Goal: Transaction & Acquisition: Purchase product/service

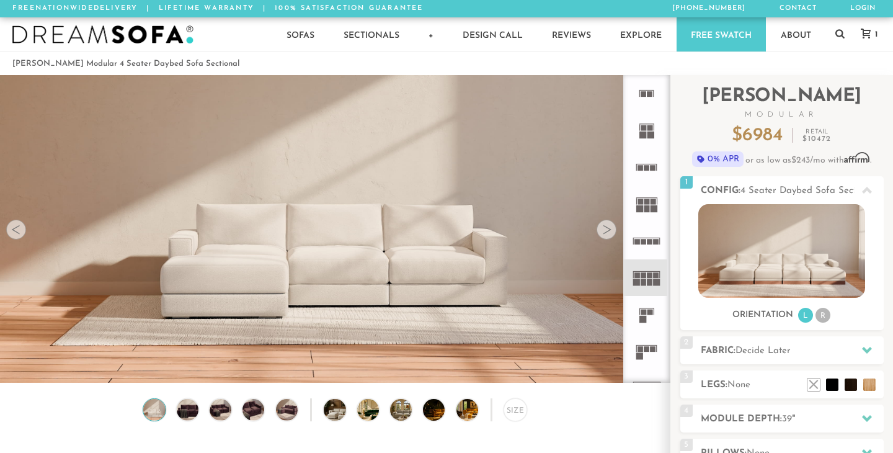
click at [653, 281] on icon at bounding box center [646, 277] width 37 height 37
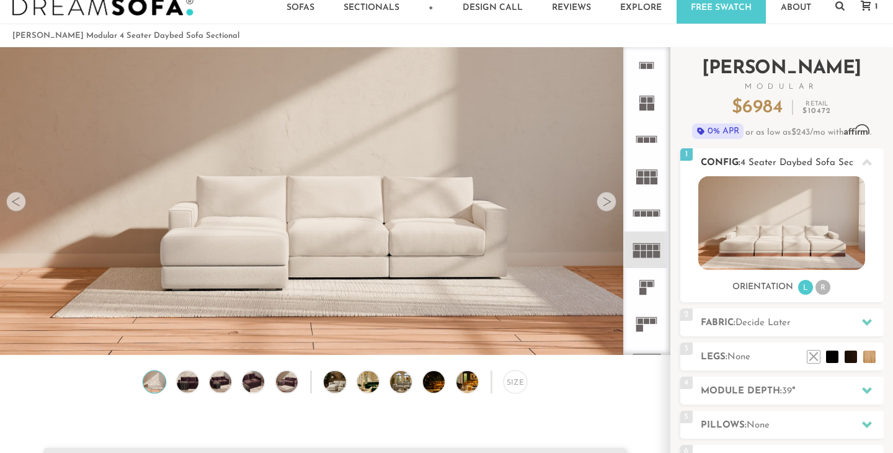
scroll to position [29, 0]
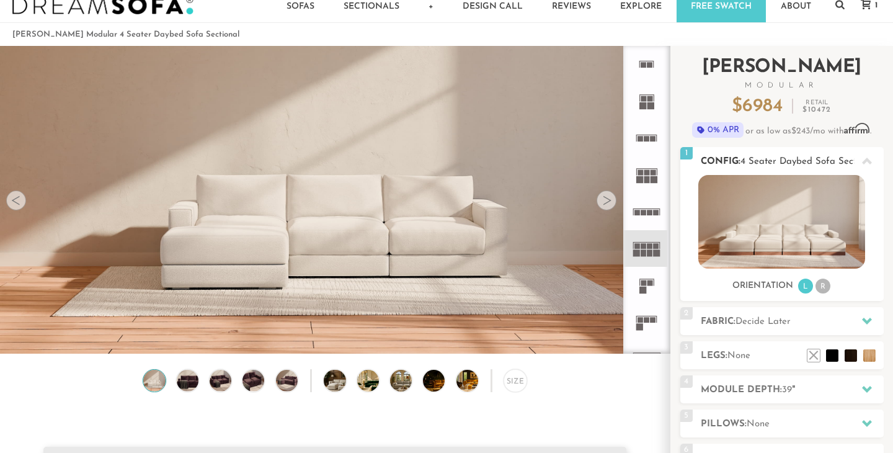
click at [823, 285] on li "R" at bounding box center [822, 285] width 15 height 15
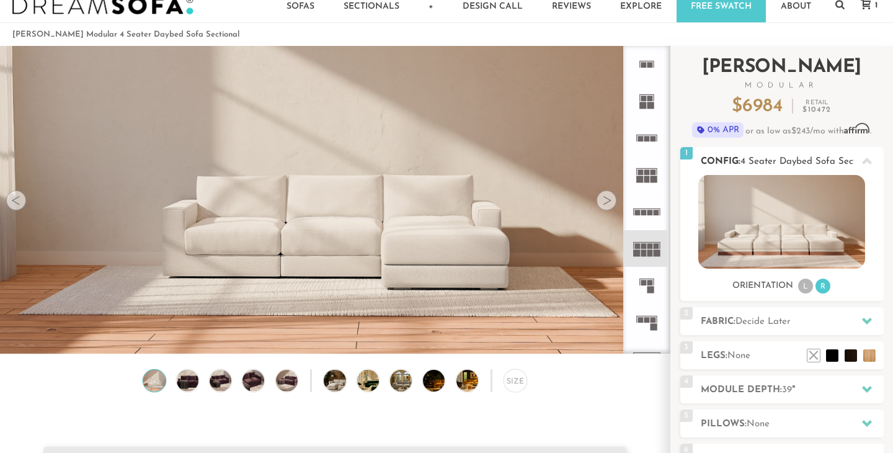
click at [810, 287] on li "L" at bounding box center [805, 285] width 15 height 15
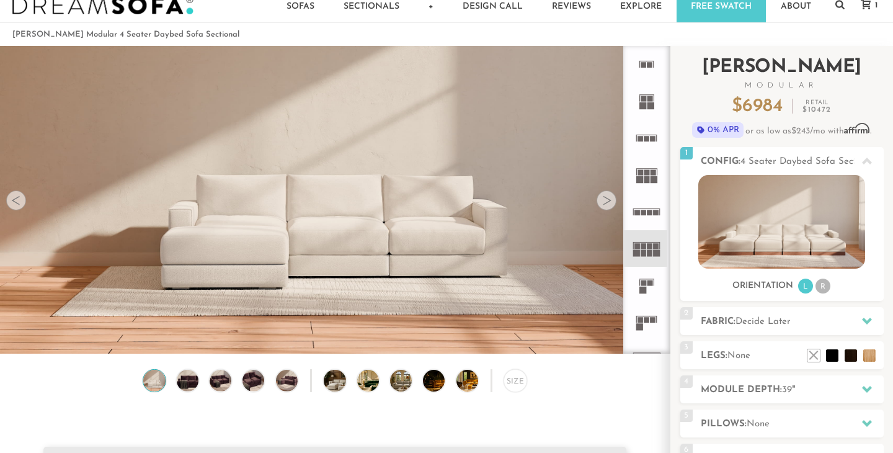
scroll to position [37, 0]
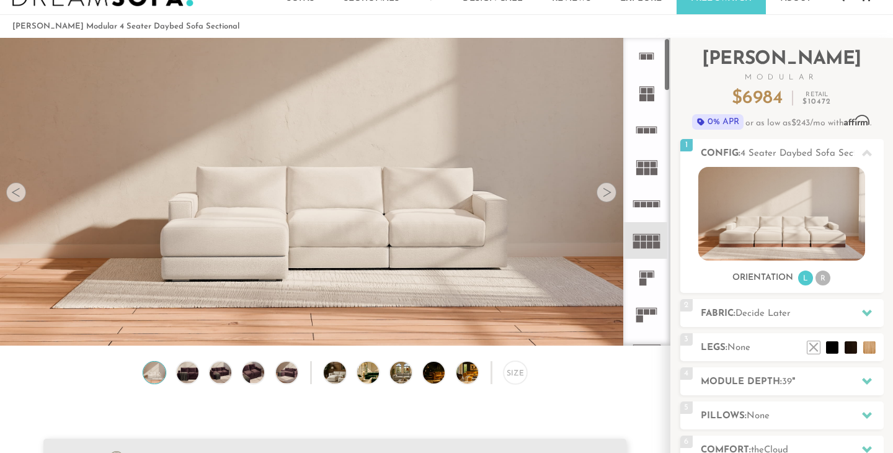
click at [640, 243] on rect at bounding box center [643, 244] width 6 height 7
click at [184, 365] on img at bounding box center [187, 372] width 26 height 22
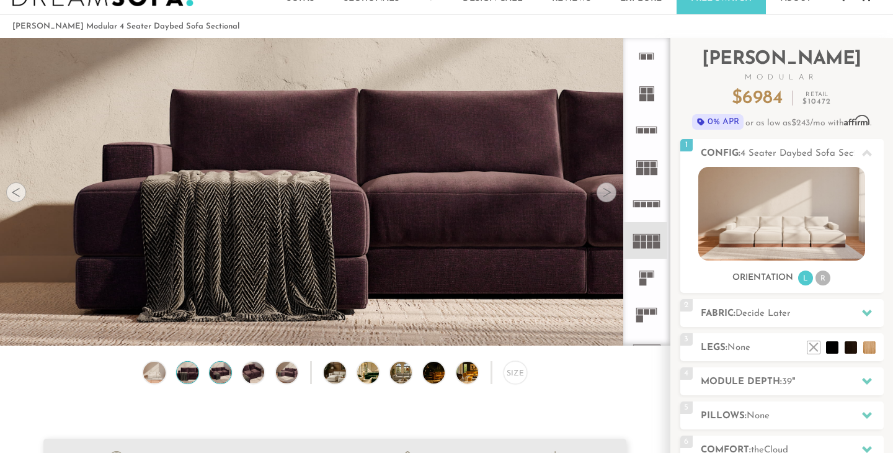
click at [229, 371] on img at bounding box center [221, 372] width 26 height 22
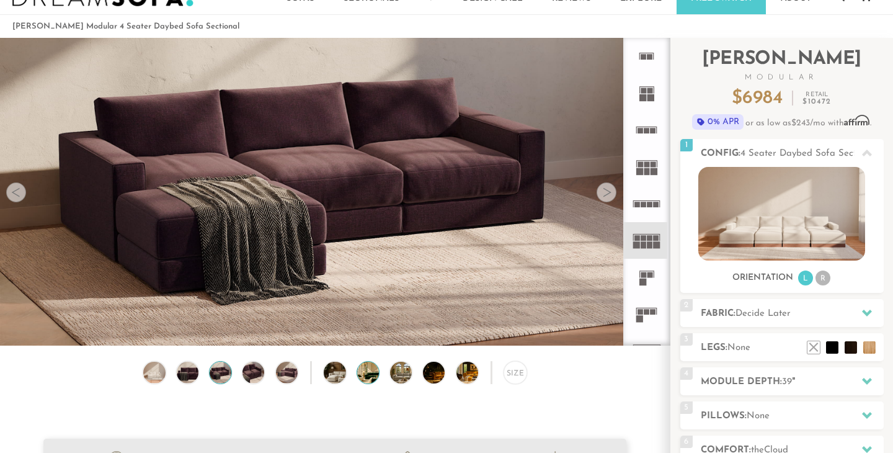
click at [368, 370] on img at bounding box center [376, 372] width 38 height 22
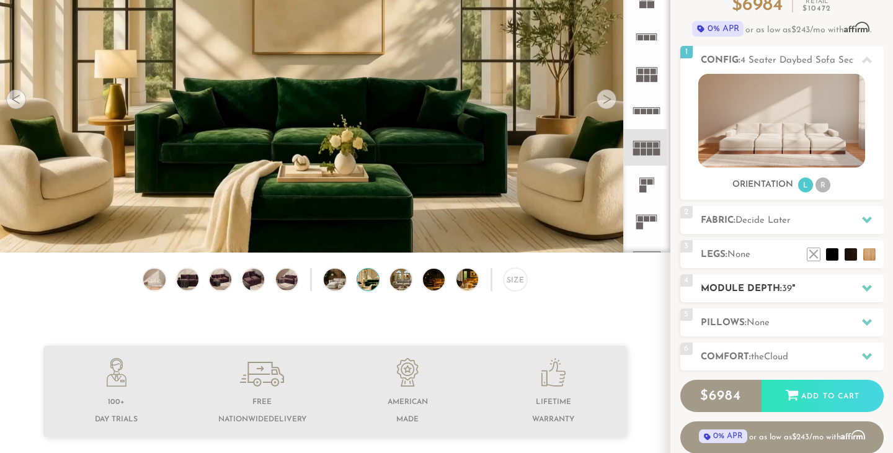
scroll to position [135, 0]
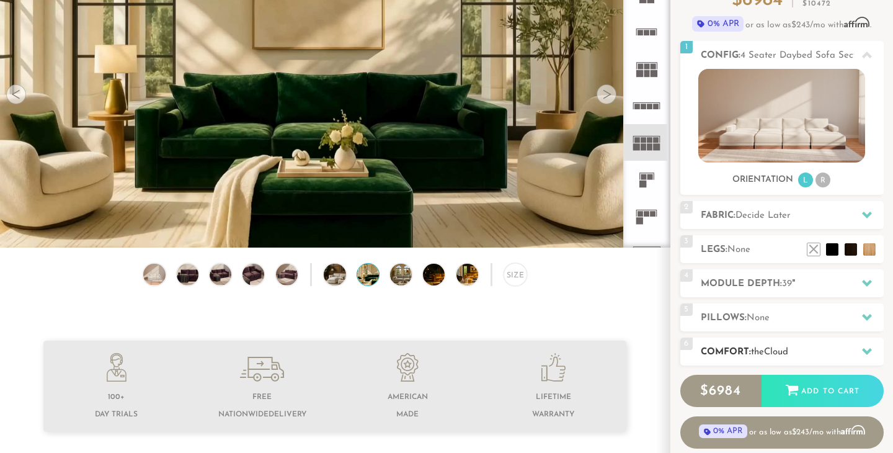
click at [771, 353] on span "Cloud" at bounding box center [776, 351] width 24 height 9
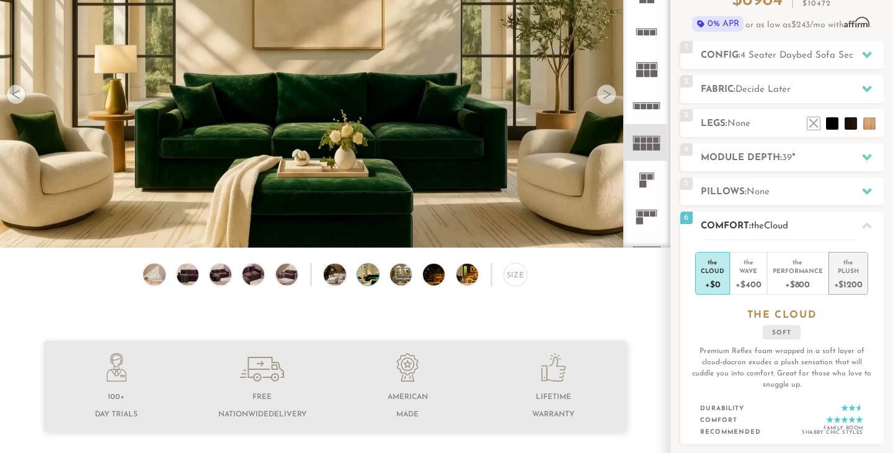
click at [840, 272] on div "Plush" at bounding box center [848, 270] width 29 height 9
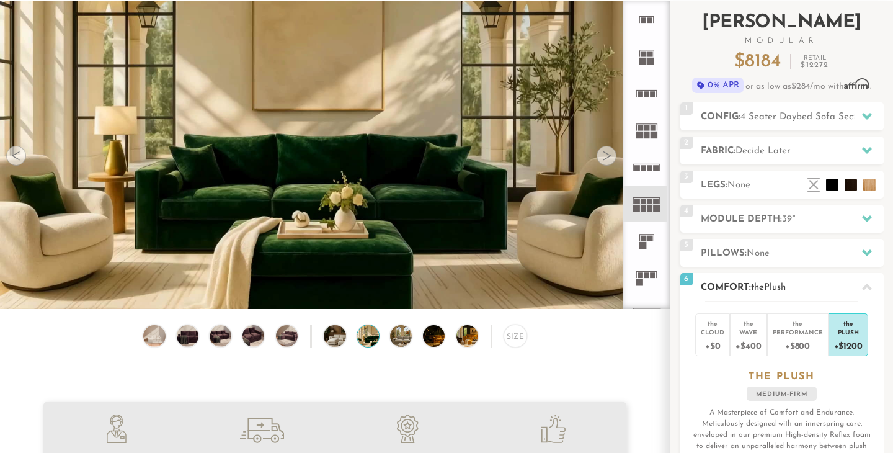
scroll to position [72, 0]
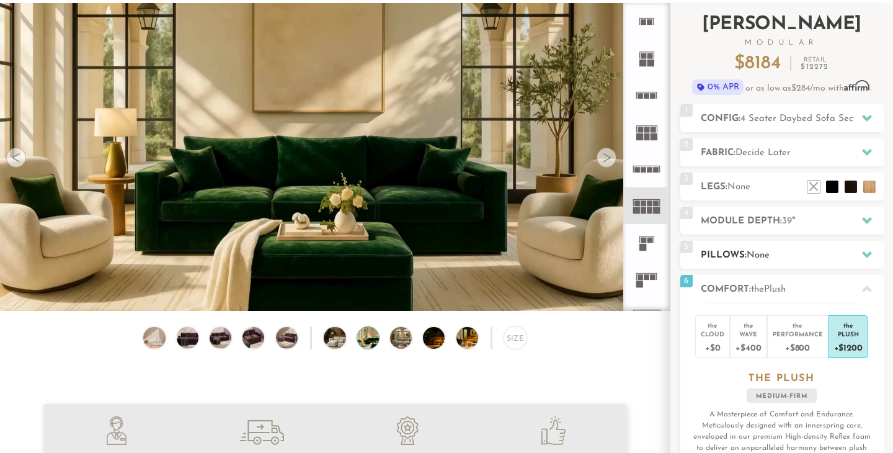
click at [825, 255] on h2 "Pillows: None" at bounding box center [791, 255] width 183 height 14
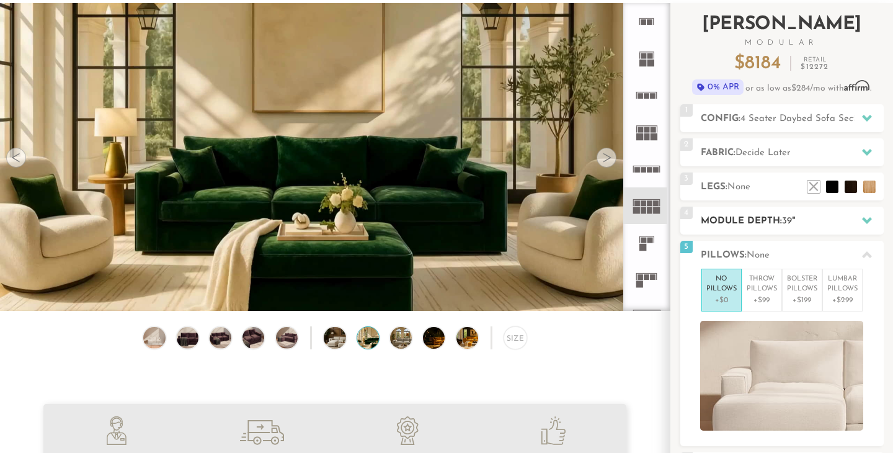
click at [790, 216] on span "39" at bounding box center [787, 220] width 10 height 9
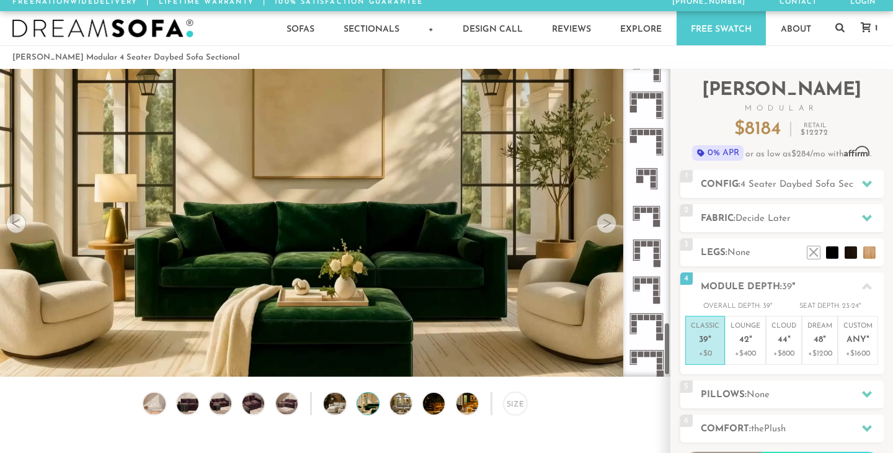
scroll to position [1460, 0]
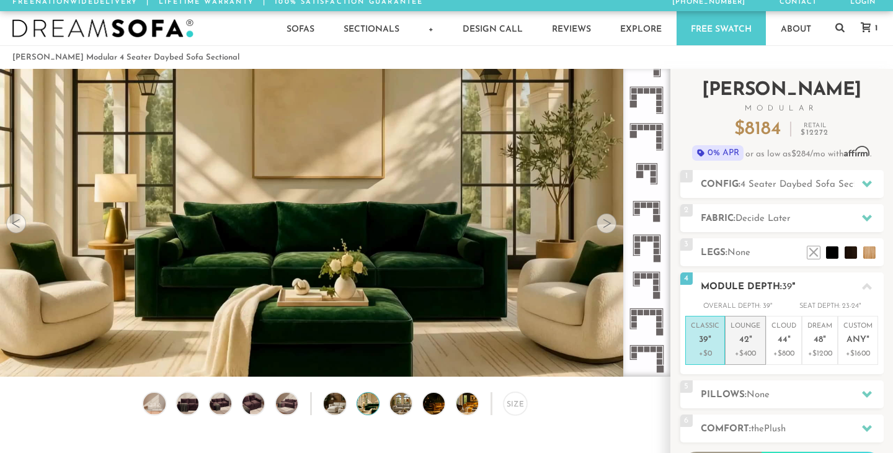
click at [746, 345] on p "Lounge 42 "" at bounding box center [745, 334] width 30 height 27
click at [712, 343] on p "Classic 39 "" at bounding box center [705, 334] width 29 height 27
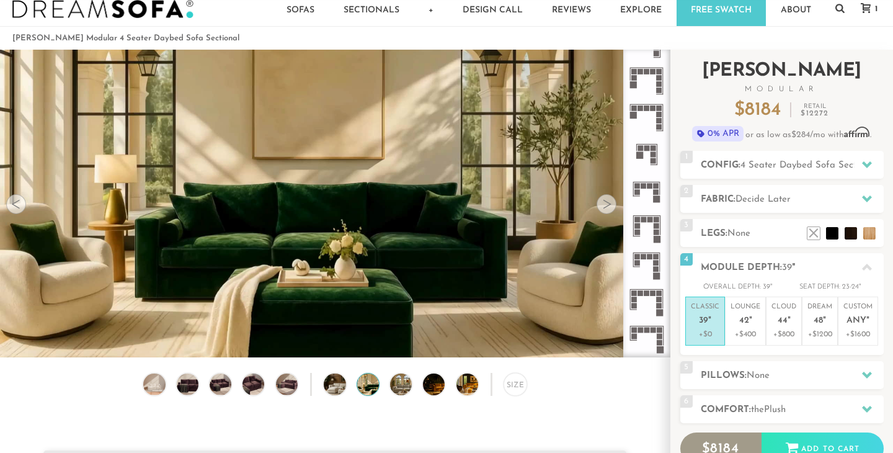
scroll to position [26, 0]
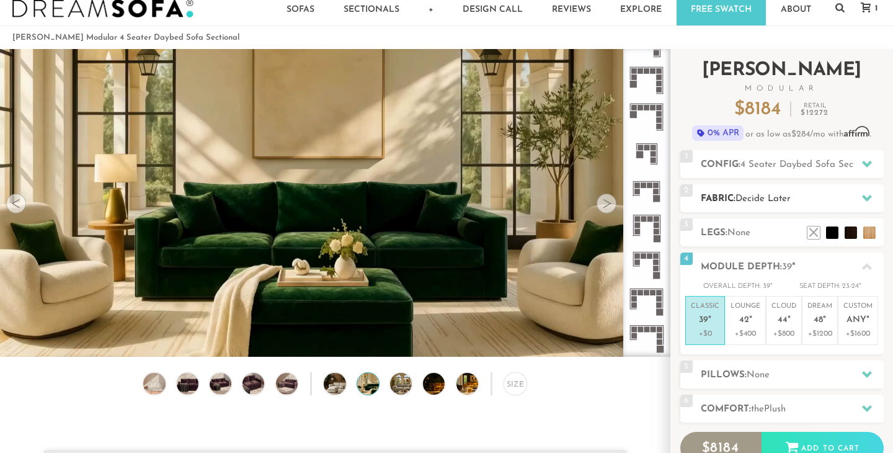
click at [743, 200] on span "Decide Later" at bounding box center [762, 198] width 55 height 9
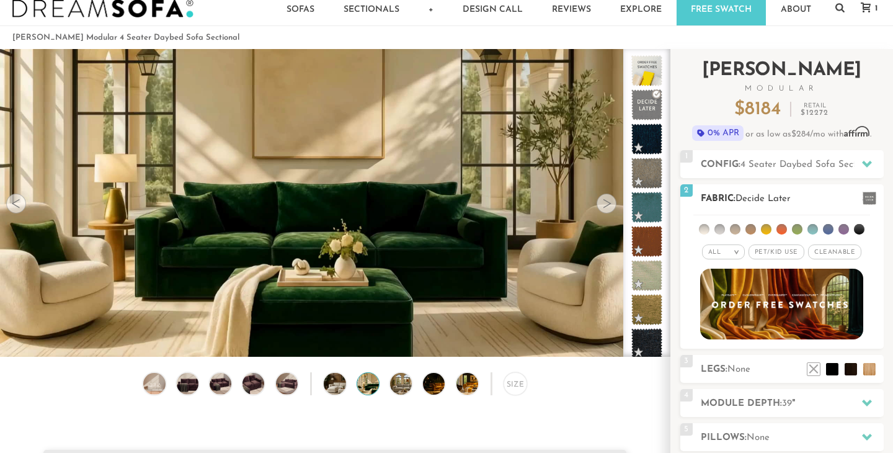
click at [735, 248] on div "All >" at bounding box center [723, 251] width 43 height 15
click at [737, 352] on li "Luxury" at bounding box center [723, 356] width 43 height 17
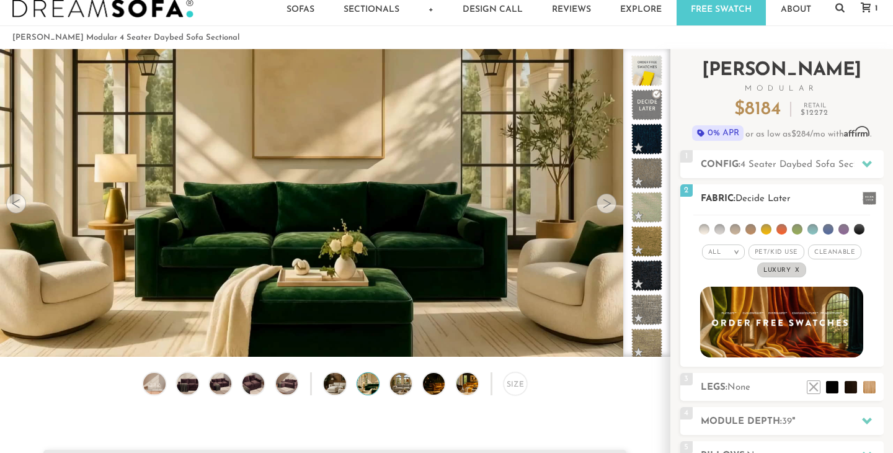
click at [766, 254] on span "Pet/Kid Use x" at bounding box center [776, 251] width 56 height 15
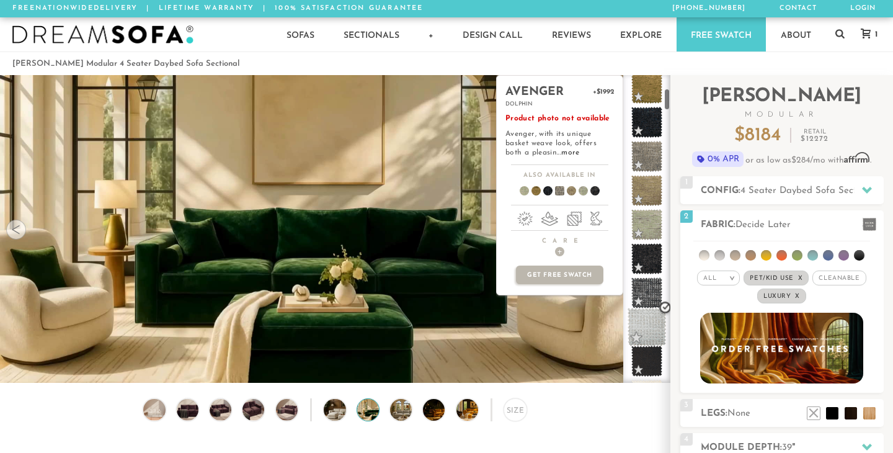
scroll to position [188, 0]
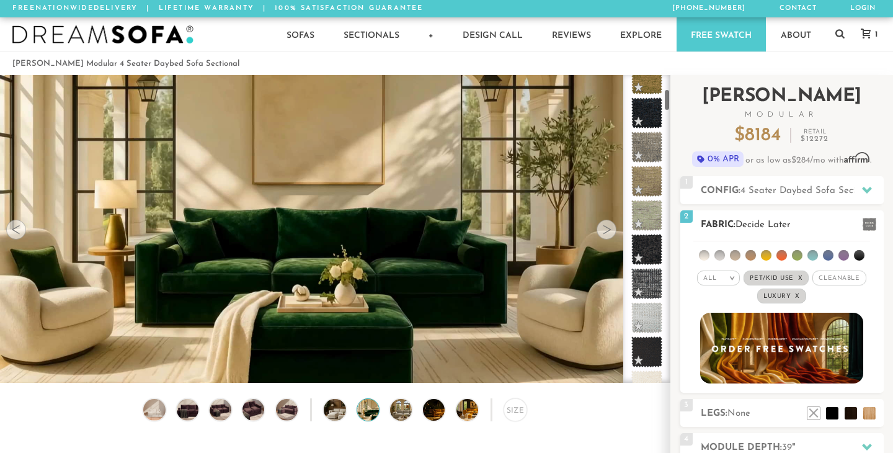
click at [726, 273] on div "All >" at bounding box center [718, 277] width 43 height 15
click at [724, 363] on li "Durable" at bounding box center [718, 364] width 43 height 17
click at [723, 272] on div "All >" at bounding box center [718, 277] width 43 height 15
click at [728, 350] on li "Popular" at bounding box center [718, 346] width 43 height 19
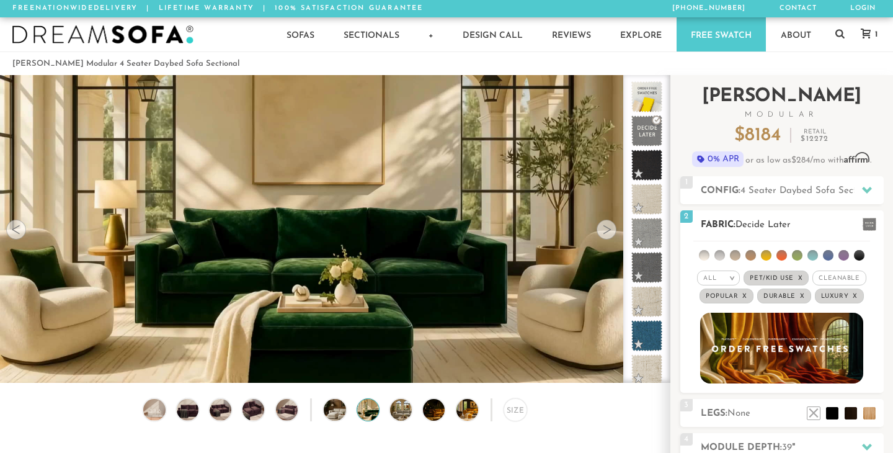
click at [855, 296] on em "x" at bounding box center [854, 296] width 5 height 7
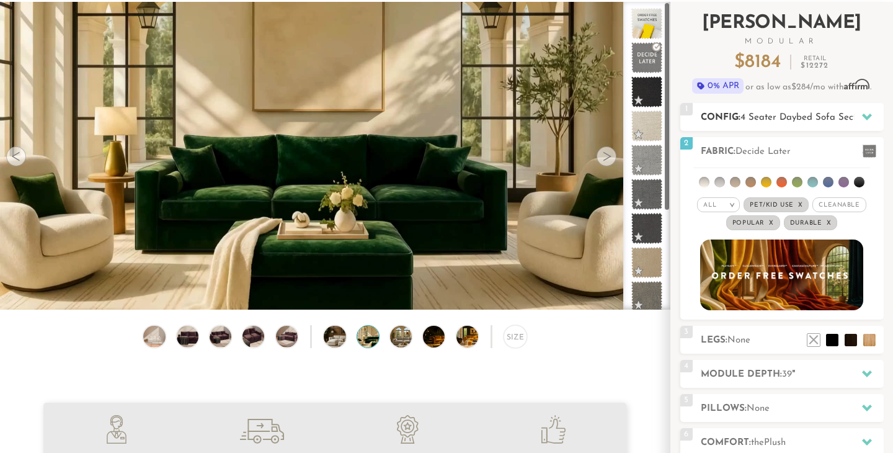
click at [787, 119] on span "4 Seater Daybed Sofa Sectional" at bounding box center [808, 117] width 136 height 9
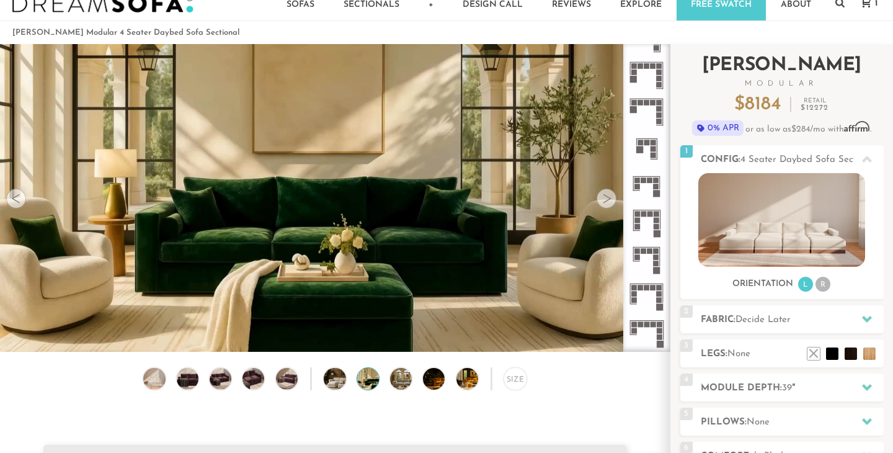
scroll to position [14, 0]
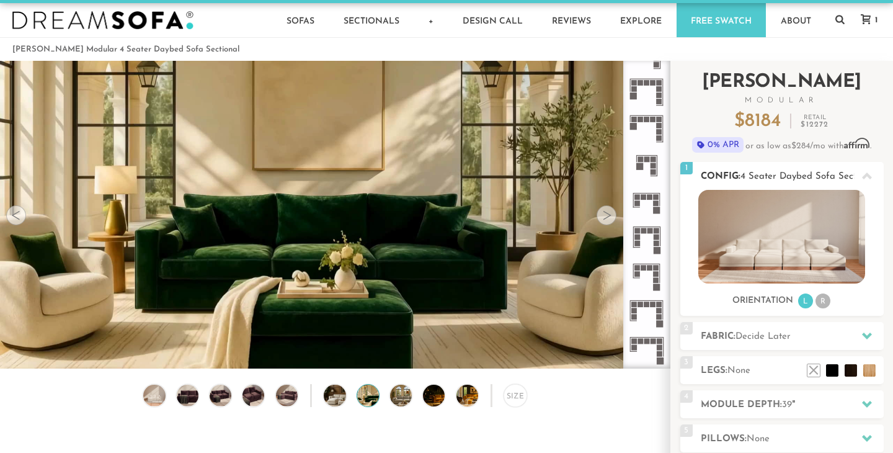
click at [819, 239] on img at bounding box center [781, 237] width 167 height 94
click at [510, 393] on div "Size" at bounding box center [514, 395] width 23 height 23
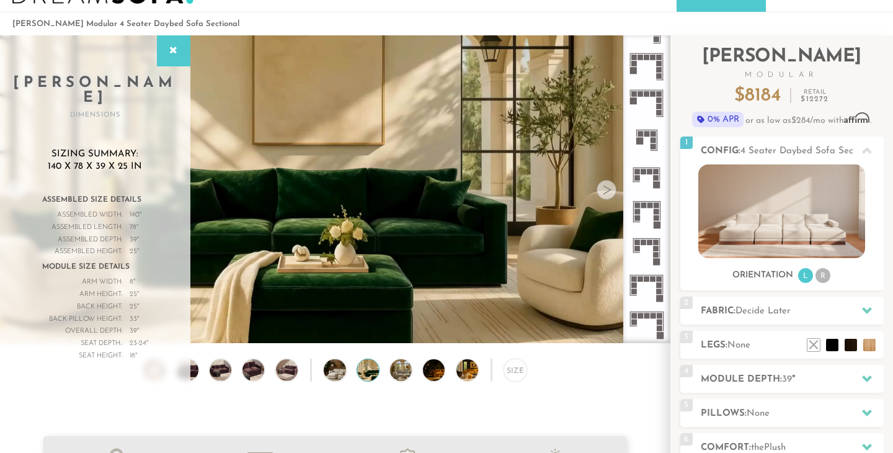
scroll to position [0, 0]
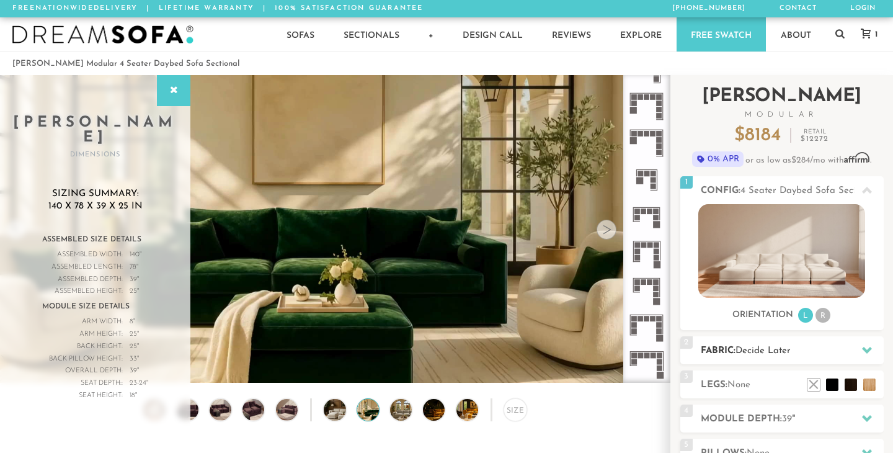
click at [798, 353] on h2 "Fabric: Decide Later" at bounding box center [791, 350] width 183 height 14
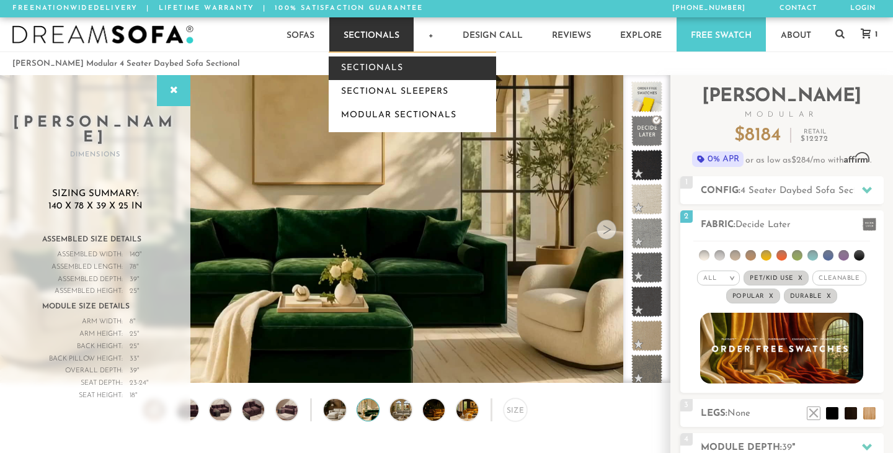
click at [371, 63] on link "Sectionals" at bounding box center [412, 68] width 167 height 24
